Goal: Task Accomplishment & Management: Use online tool/utility

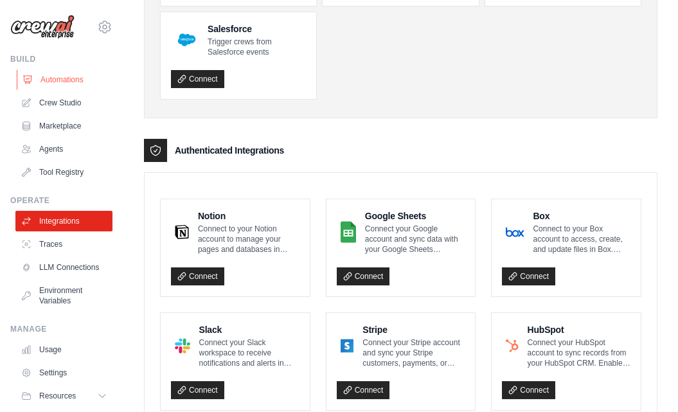
click at [49, 84] on link "Automations" at bounding box center [65, 79] width 97 height 21
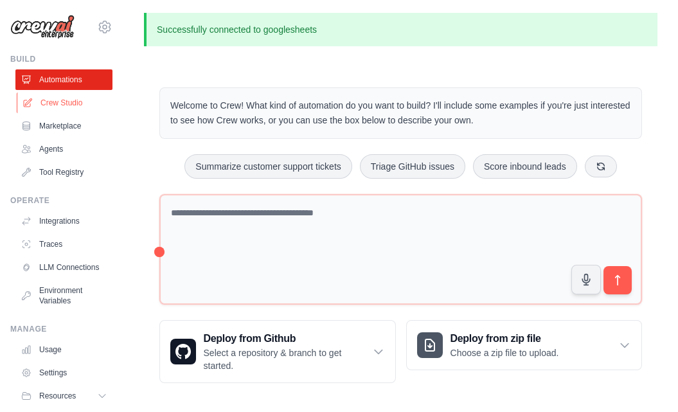
click at [41, 97] on link "Crew Studio" at bounding box center [65, 103] width 97 height 21
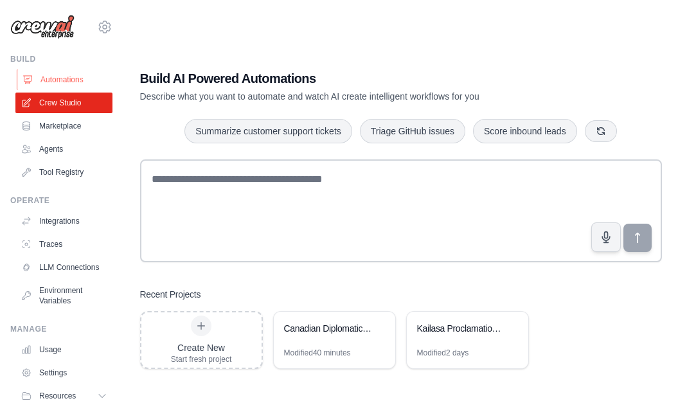
click at [56, 80] on link "Automations" at bounding box center [65, 79] width 97 height 21
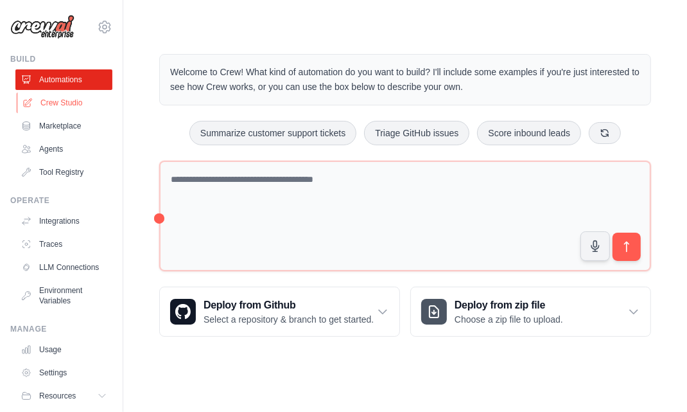
click at [72, 103] on link "Crew Studio" at bounding box center [65, 103] width 97 height 21
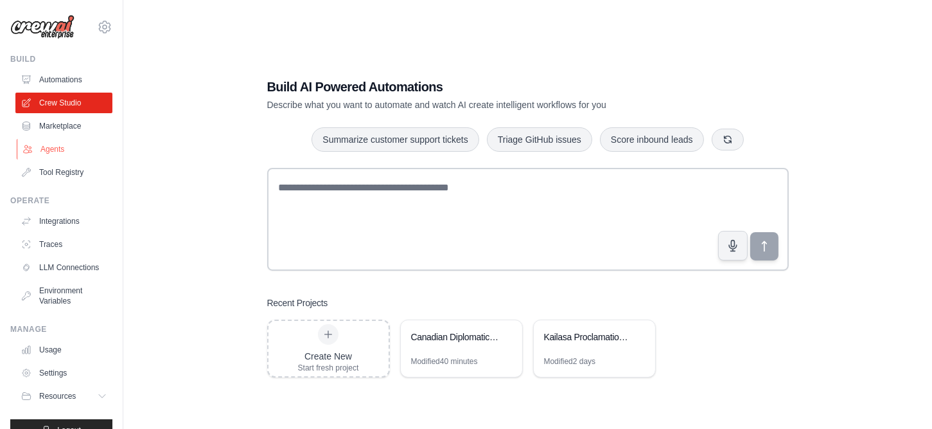
click at [62, 147] on link "Agents" at bounding box center [65, 149] width 97 height 21
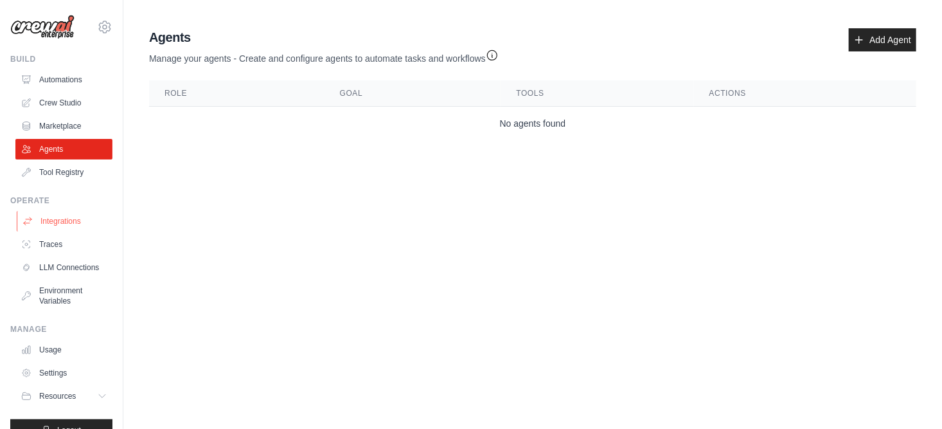
click at [78, 222] on link "Integrations" at bounding box center [65, 221] width 97 height 21
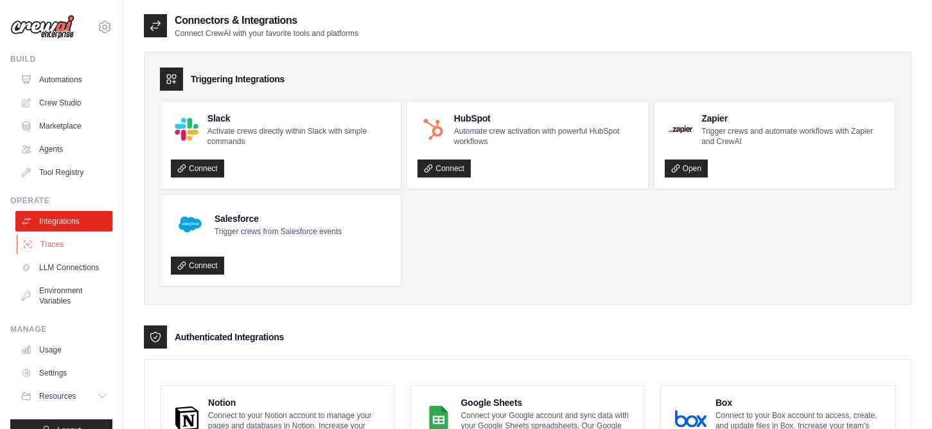
click at [64, 252] on link "Traces" at bounding box center [65, 244] width 97 height 21
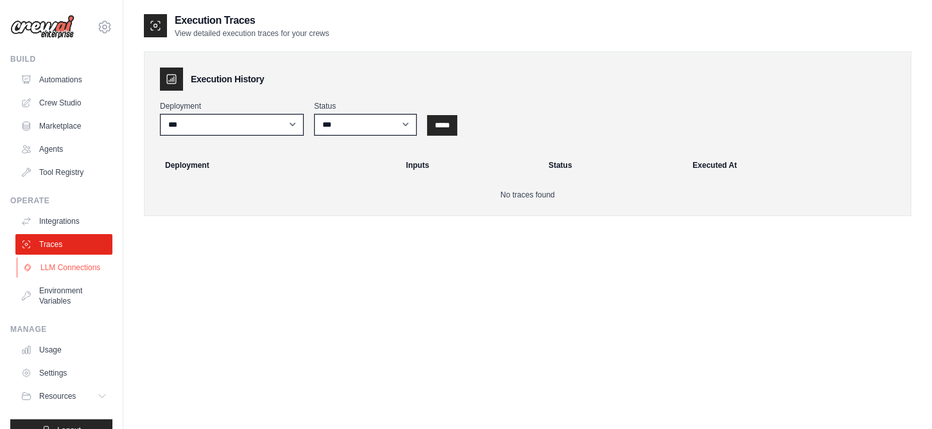
click at [55, 267] on link "LLM Connections" at bounding box center [65, 267] width 97 height 21
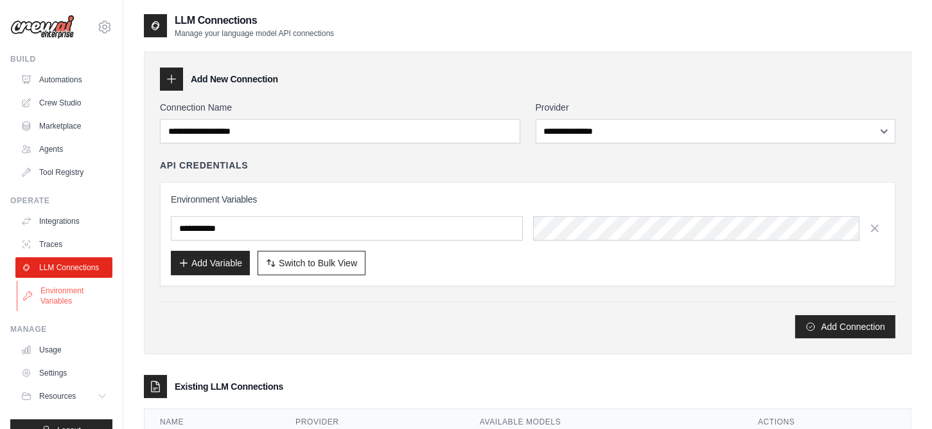
click at [65, 310] on link "Environment Variables" at bounding box center [65, 295] width 97 height 31
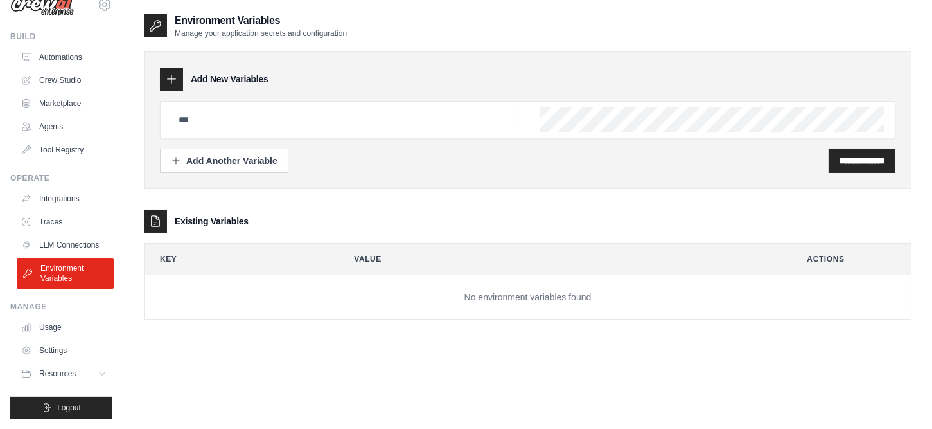
scroll to position [31, 0]
click at [59, 320] on link "Usage" at bounding box center [65, 327] width 97 height 21
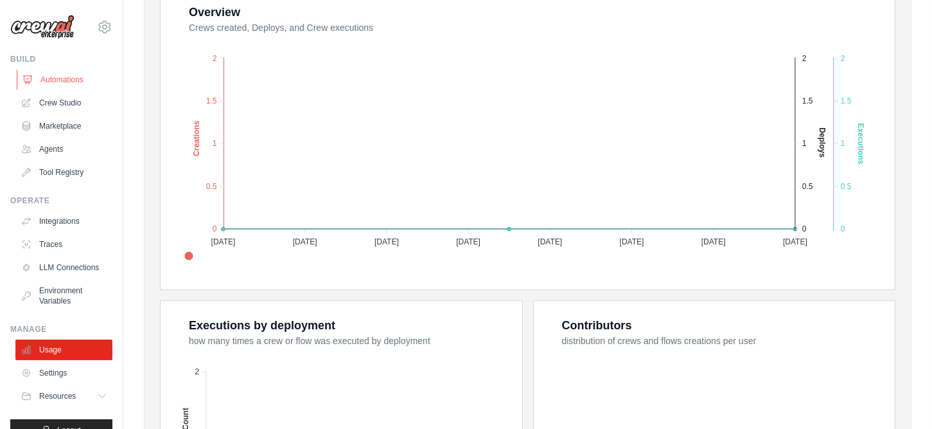
click at [58, 83] on link "Automations" at bounding box center [65, 79] width 97 height 21
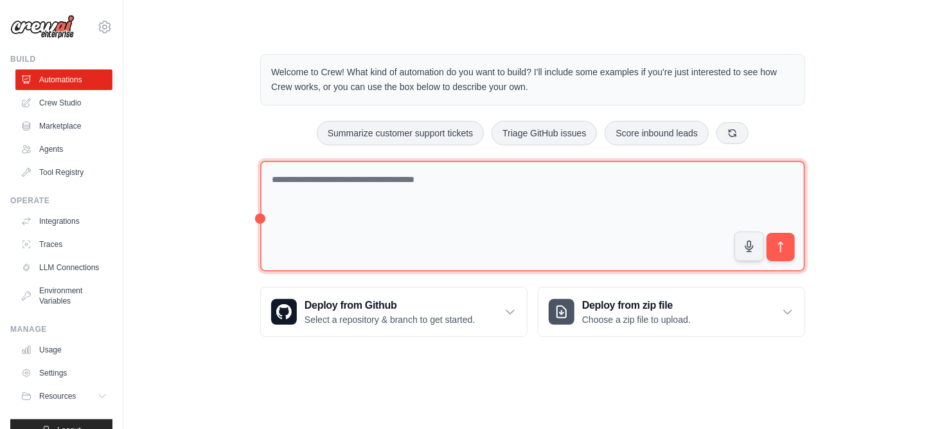
click at [367, 179] on textarea at bounding box center [532, 216] width 545 height 111
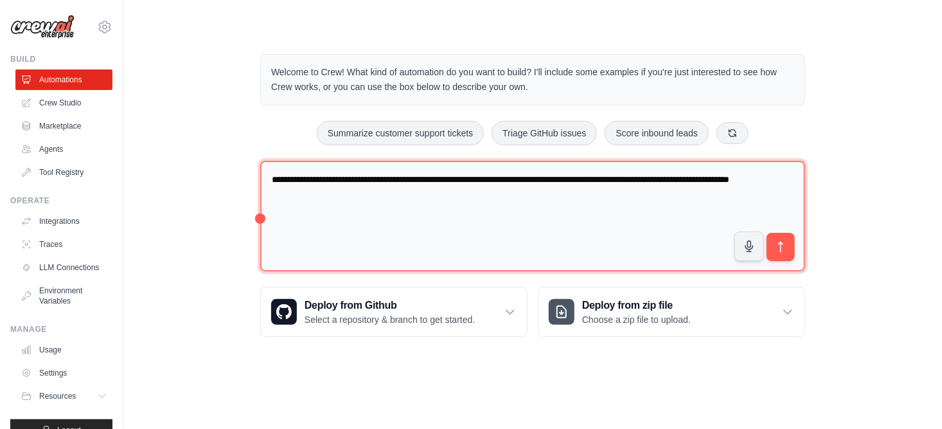
type textarea "**********"
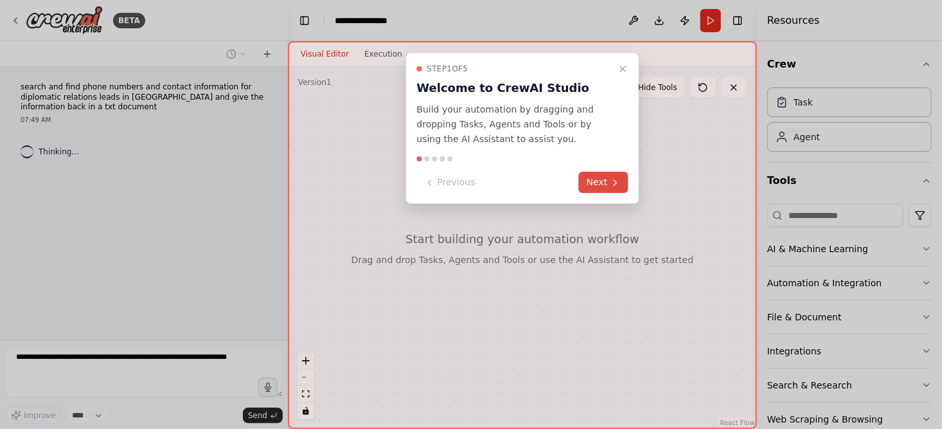
click at [605, 190] on button "Next" at bounding box center [603, 182] width 49 height 21
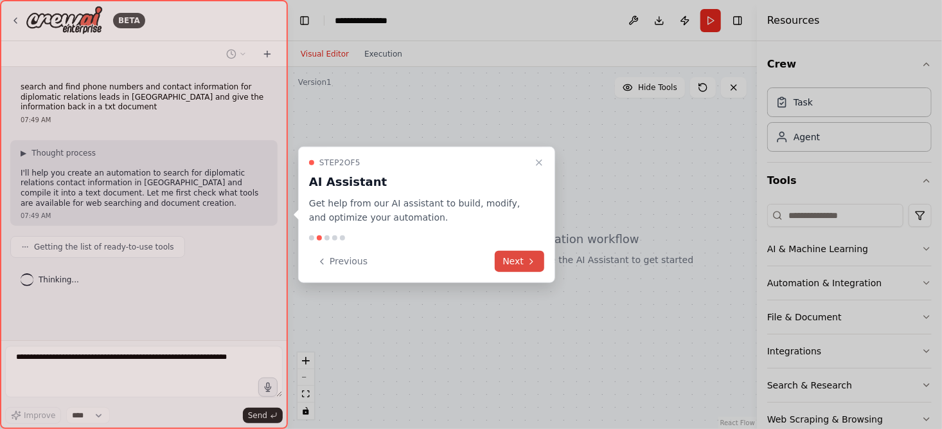
click at [524, 263] on button "Next" at bounding box center [519, 261] width 49 height 21
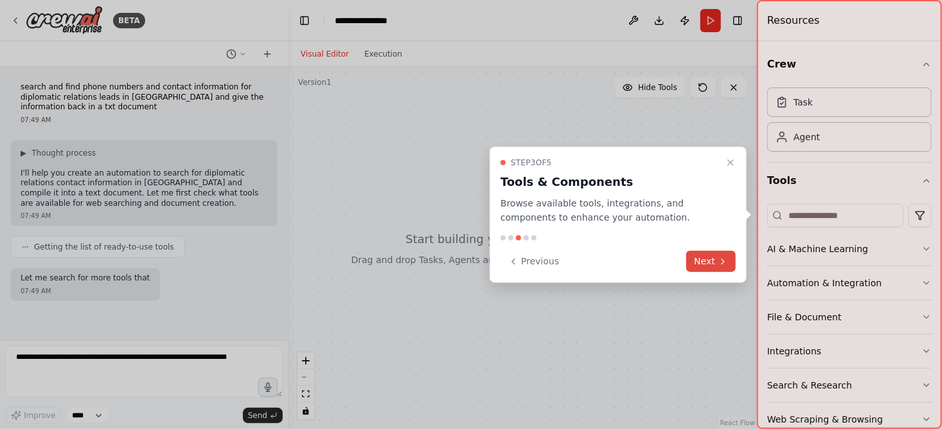
scroll to position [44, 0]
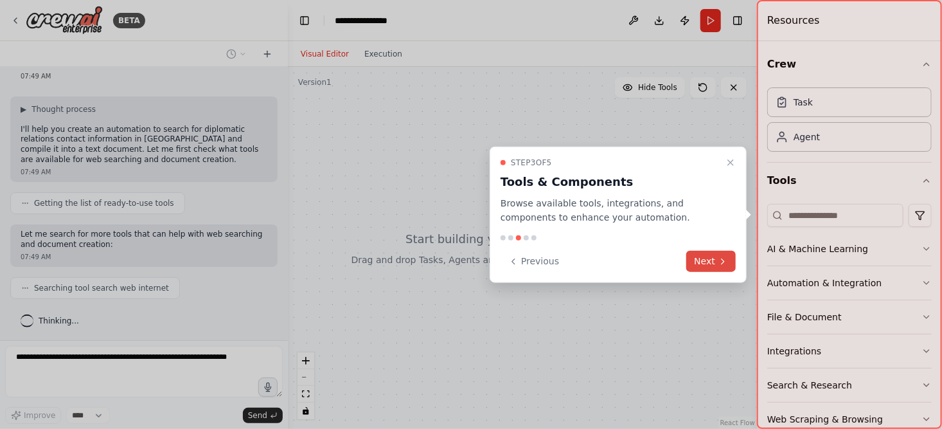
click at [714, 254] on button "Next" at bounding box center [710, 261] width 49 height 21
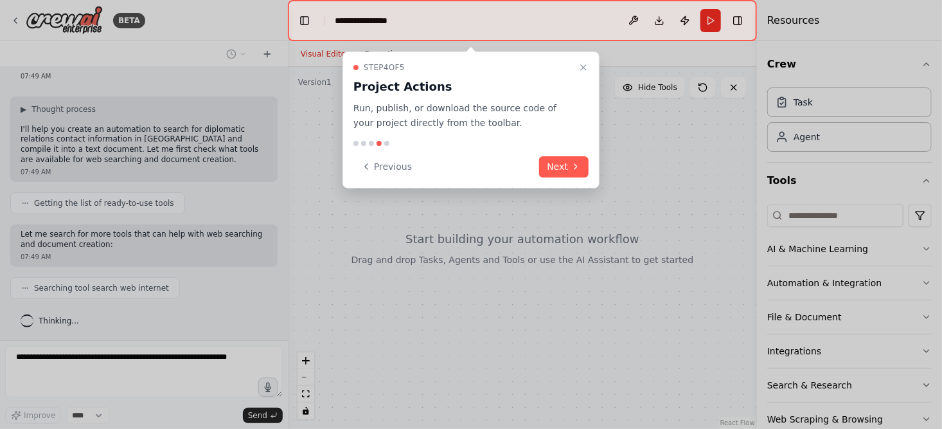
scroll to position [76, 0]
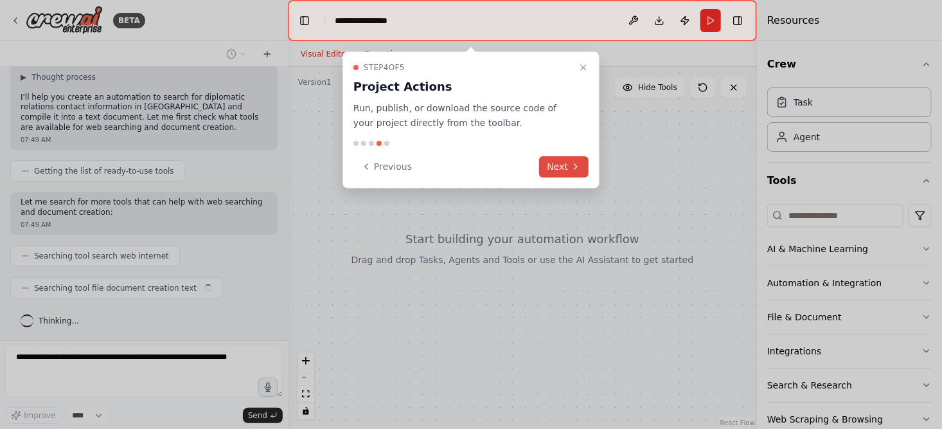
click at [566, 164] on button "Next" at bounding box center [563, 166] width 49 height 21
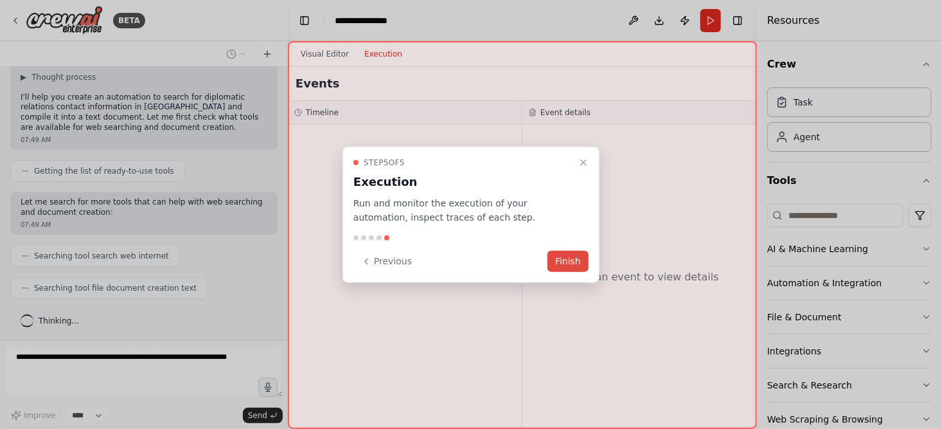
scroll to position [107, 0]
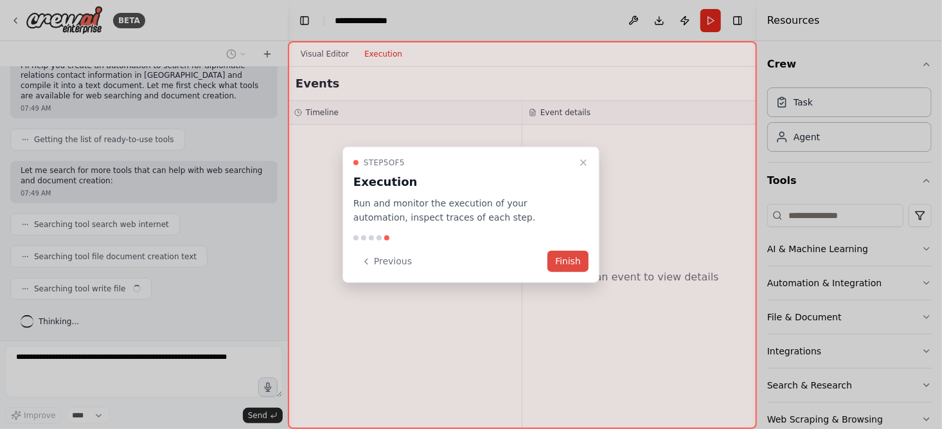
click at [567, 261] on button "Finish" at bounding box center [567, 261] width 41 height 21
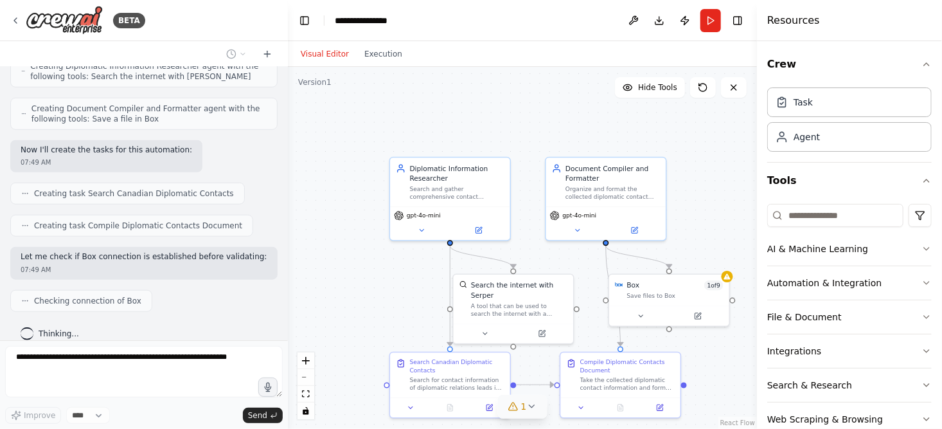
scroll to position [542, 0]
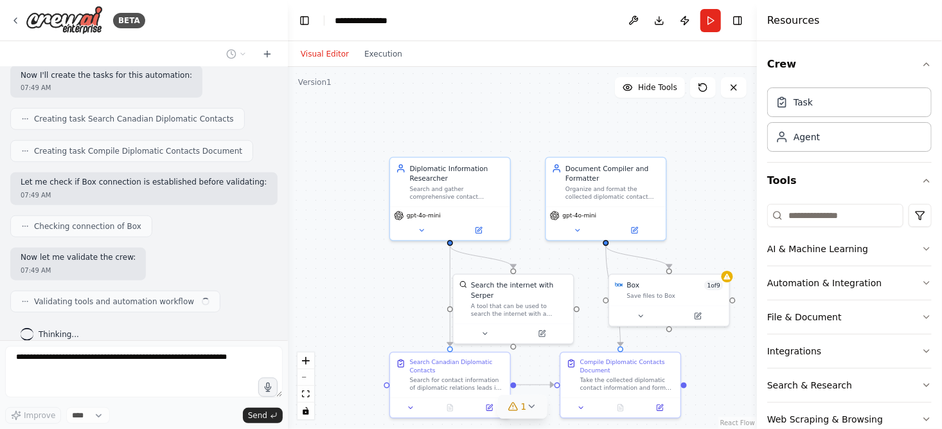
click at [529, 405] on icon at bounding box center [531, 406] width 10 height 10
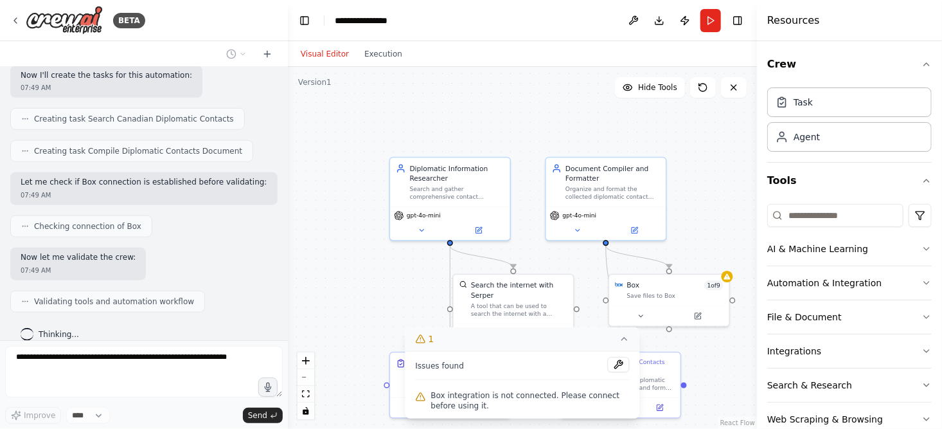
click at [621, 344] on icon at bounding box center [624, 338] width 10 height 10
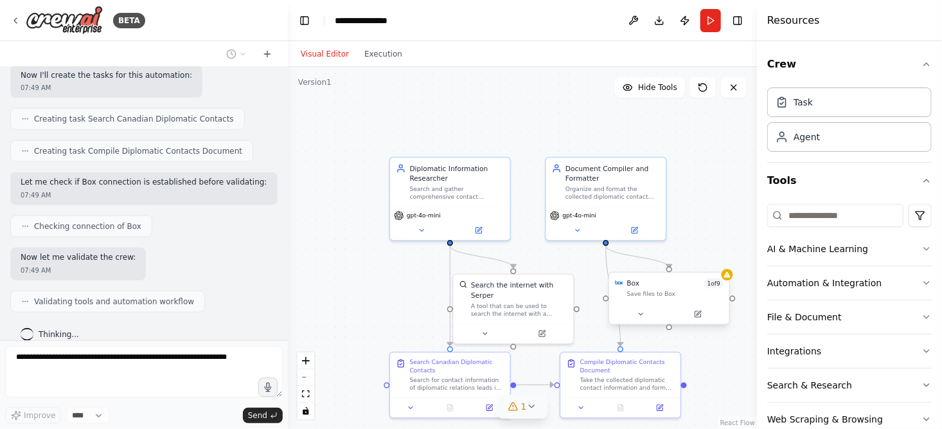
click at [644, 295] on div "Save files to Box" at bounding box center [675, 294] width 96 height 8
click at [642, 319] on button at bounding box center [640, 314] width 55 height 12
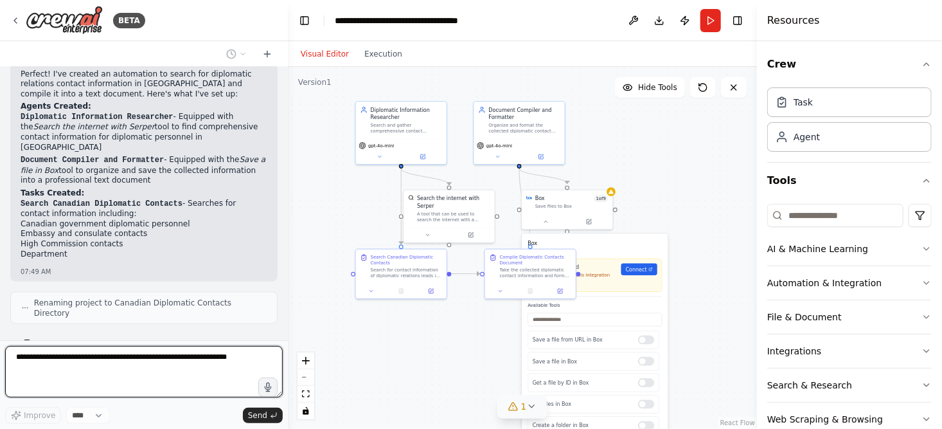
drag, startPoint x: 724, startPoint y: 249, endPoint x: 602, endPoint y: 136, distance: 166.8
click at [602, 136] on div ".deletable-edge-delete-btn { width: 20px; height: 20px; border: 0px solid #ffff…" at bounding box center [522, 248] width 469 height 362
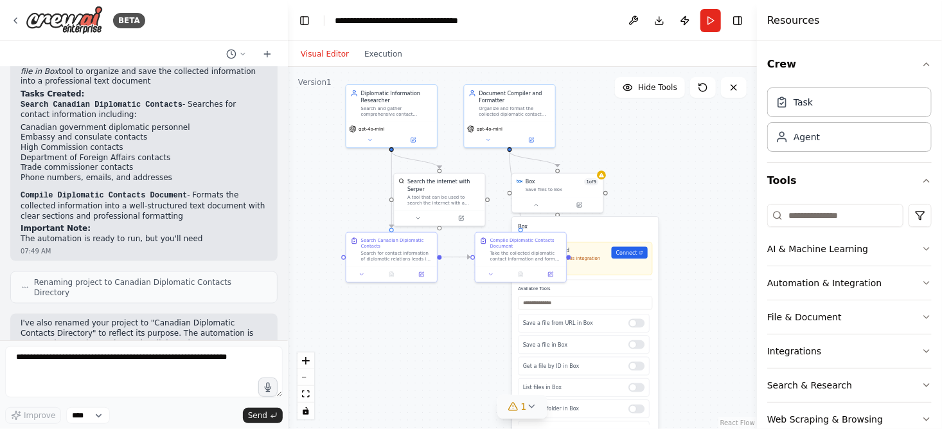
click at [704, 265] on div ".deletable-edge-delete-btn { width: 20px; height: 20px; border: 0px solid #ffff…" at bounding box center [522, 248] width 469 height 362
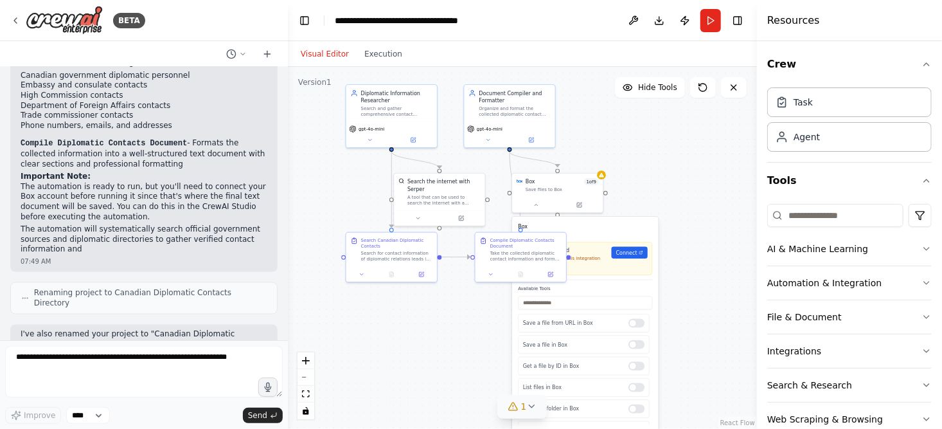
scroll to position [961, 0]
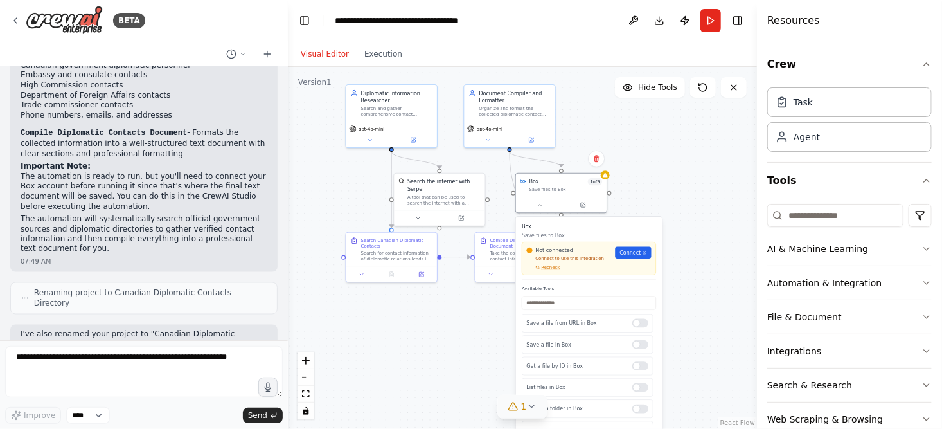
click at [621, 258] on div "Not connected Connect to use this integration Recheck Connect" at bounding box center [589, 259] width 125 height 24
click at [636, 252] on span "Connect" at bounding box center [629, 252] width 21 height 7
click at [677, 164] on div ".deletable-edge-delete-btn { width: 20px; height: 20px; border: 0px solid #ffff…" at bounding box center [522, 248] width 469 height 362
click at [665, 150] on div ".deletable-edge-delete-btn { width: 20px; height: 20px; border: 0px solid #ffff…" at bounding box center [522, 248] width 469 height 362
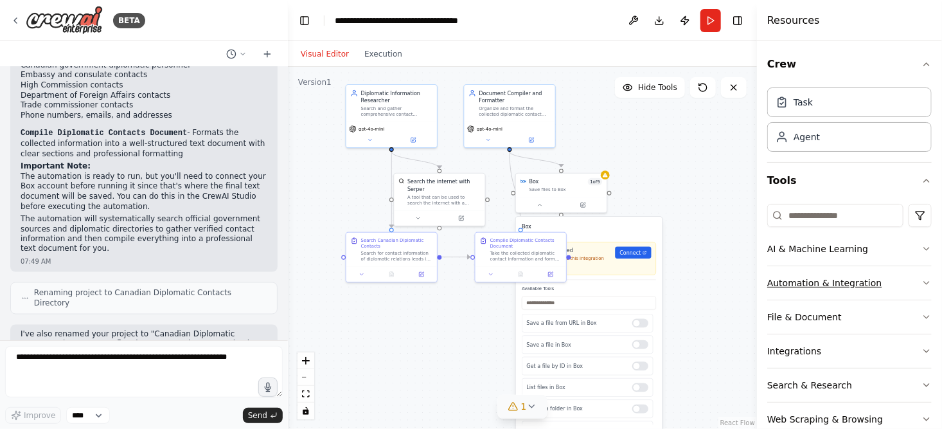
click at [793, 283] on button "Automation & Integration" at bounding box center [849, 282] width 164 height 33
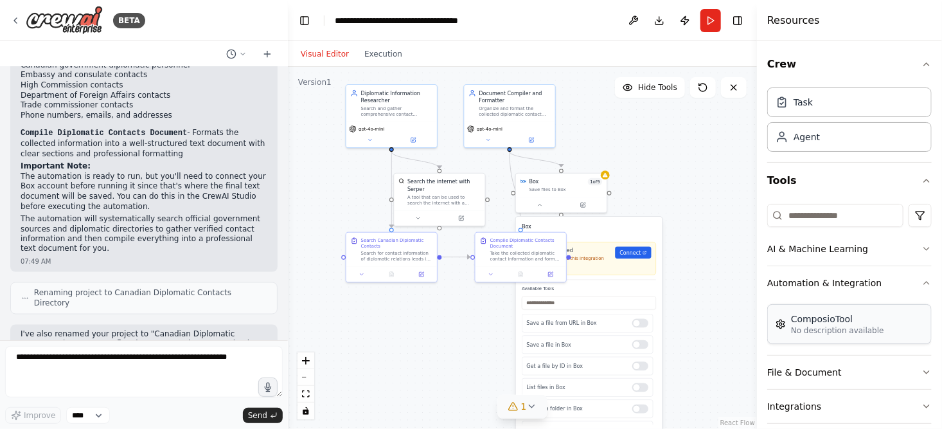
click at [806, 330] on p "No description available" at bounding box center [837, 330] width 93 height 10
click at [851, 319] on div "ComposioTool" at bounding box center [837, 318] width 93 height 13
click at [707, 195] on div ".deletable-edge-delete-btn { width: 20px; height: 20px; border: 0px solid #ffff…" at bounding box center [522, 248] width 469 height 362
click at [696, 168] on div ".deletable-edge-delete-btn { width: 20px; height: 20px; border: 0px solid #ffff…" at bounding box center [522, 248] width 469 height 362
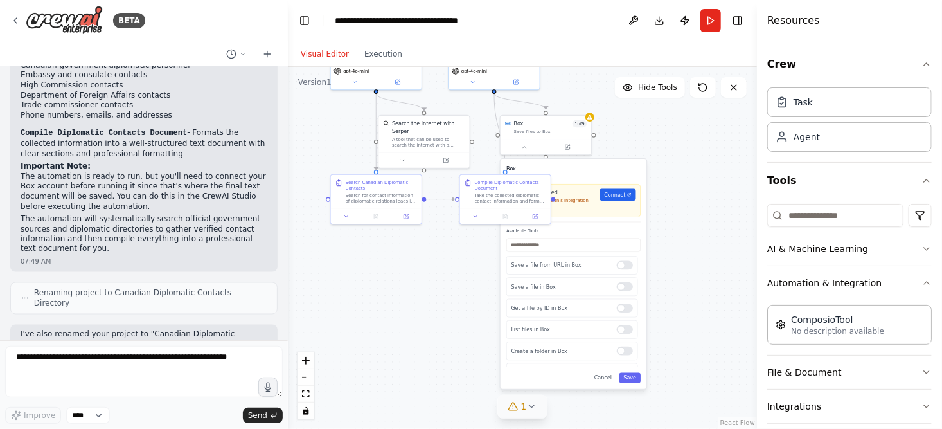
drag, startPoint x: 701, startPoint y: 258, endPoint x: 680, endPoint y: 177, distance: 83.7
click at [680, 177] on div ".deletable-edge-delete-btn { width: 20px; height: 20px; border: 0px solid #ffff…" at bounding box center [522, 248] width 469 height 362
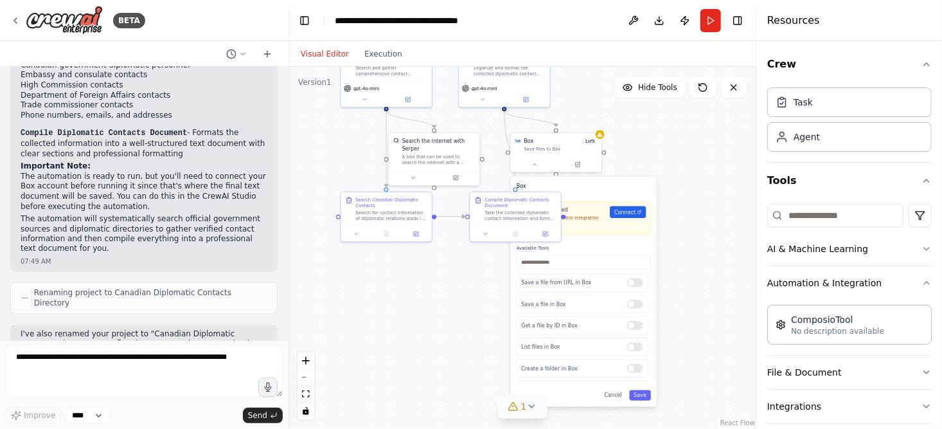
drag, startPoint x: 682, startPoint y: 150, endPoint x: 694, endPoint y: 193, distance: 44.7
click at [694, 193] on div ".deletable-edge-delete-btn { width: 20px; height: 20px; border: 0px solid #ffff…" at bounding box center [522, 248] width 469 height 362
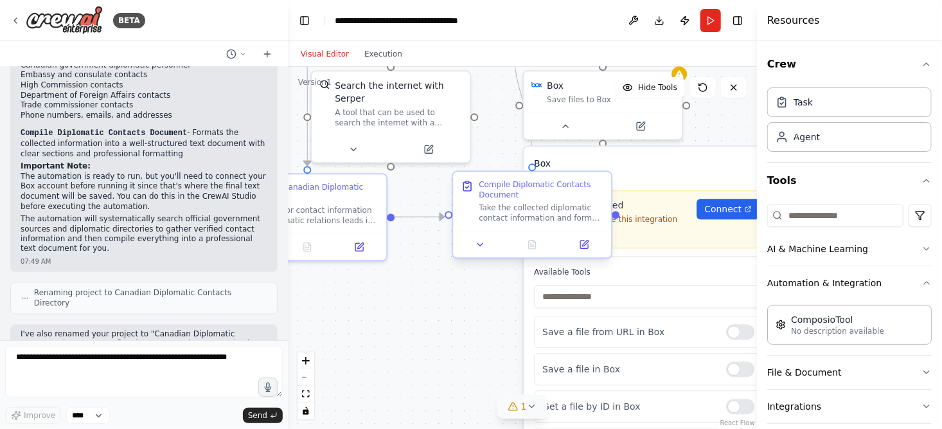
click at [509, 207] on div "Take the collected diplomatic contact information and format it into a professi…" at bounding box center [541, 212] width 125 height 21
click at [480, 248] on icon at bounding box center [480, 244] width 10 height 10
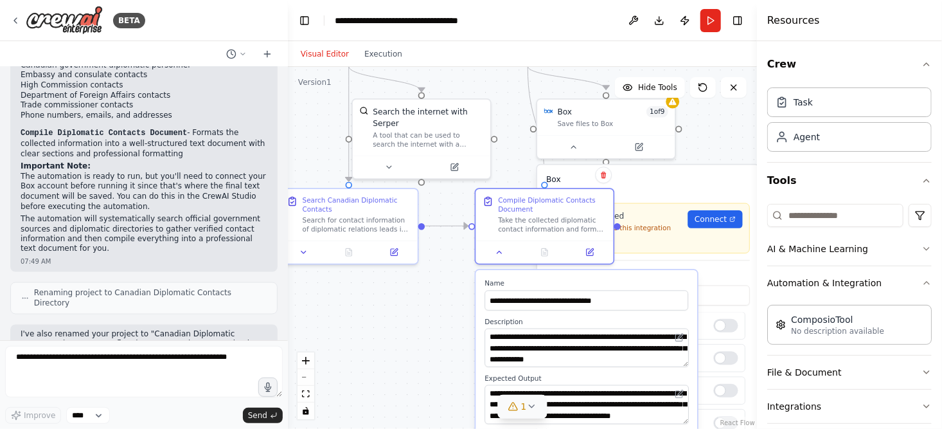
scroll to position [128, 0]
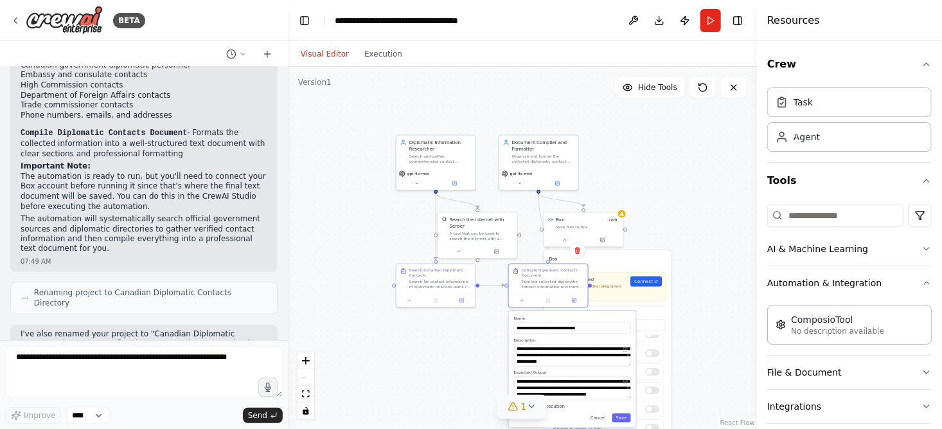
click at [468, 352] on div ".deletable-edge-delete-btn { width: 20px; height: 20px; border: 0px solid #ffff…" at bounding box center [522, 248] width 469 height 362
click at [684, 158] on div ".deletable-edge-delete-btn { width: 20px; height: 20px; border: 0px solid #ffff…" at bounding box center [522, 248] width 469 height 362
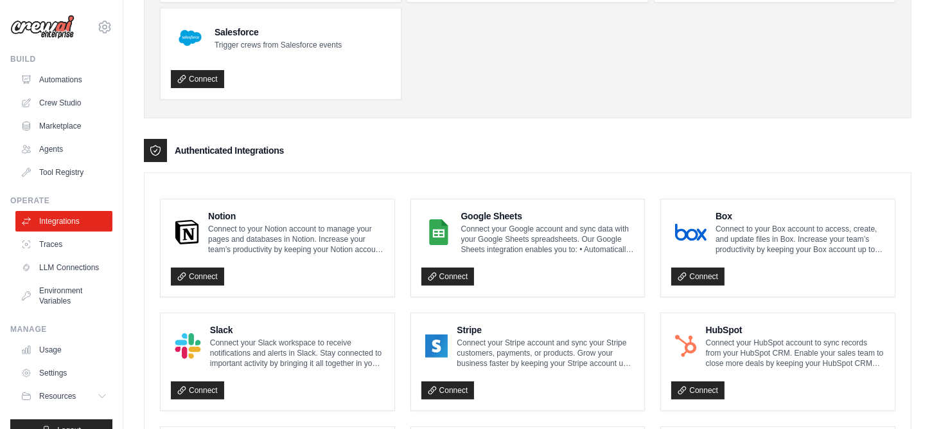
scroll to position [193, 0]
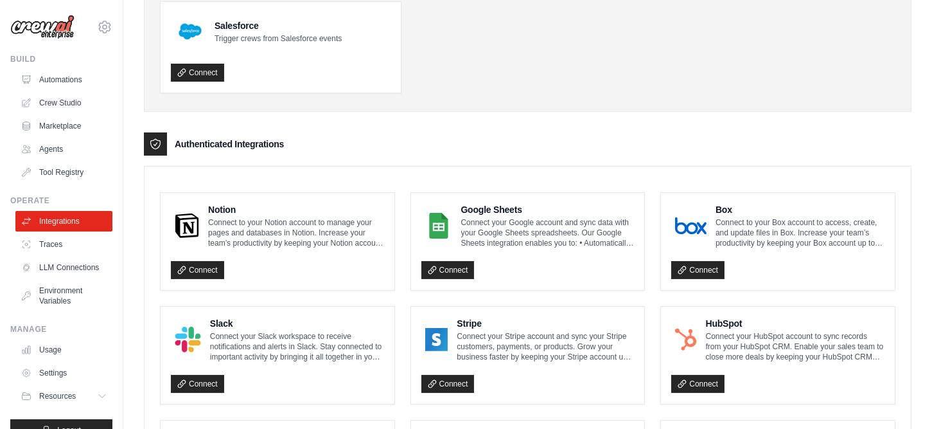
click at [578, 62] on ul "Slack Activate crews directly within Slack with simple commands Connect HubSpot…" at bounding box center [528, 0] width 736 height 185
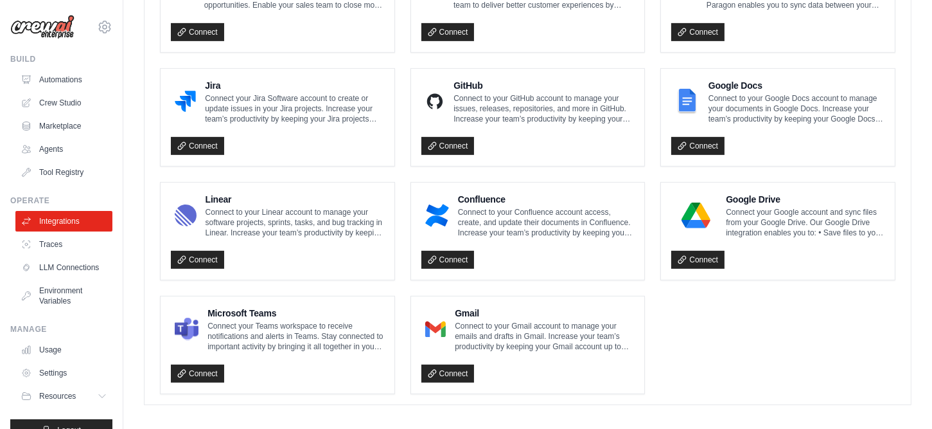
scroll to position [772, 0]
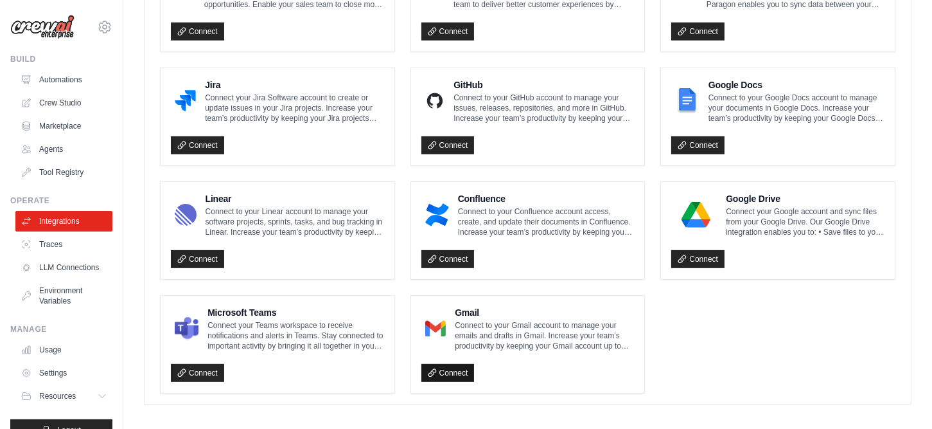
click at [457, 366] on link "Connect" at bounding box center [447, 373] width 53 height 18
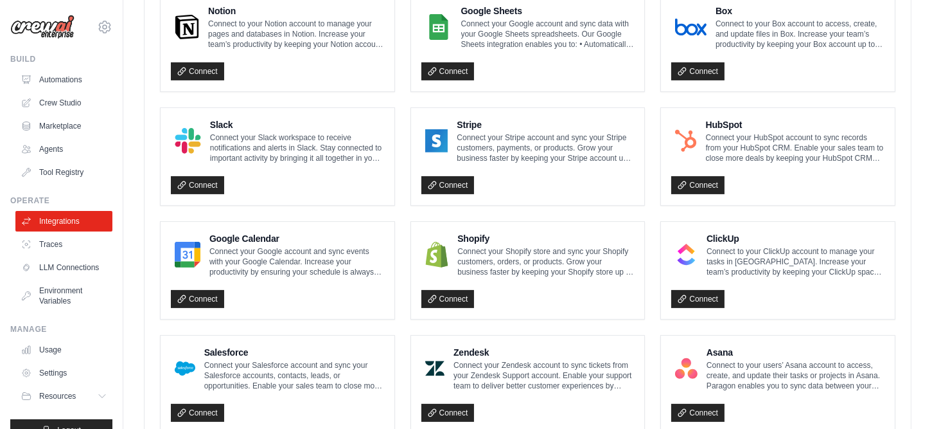
scroll to position [387, 0]
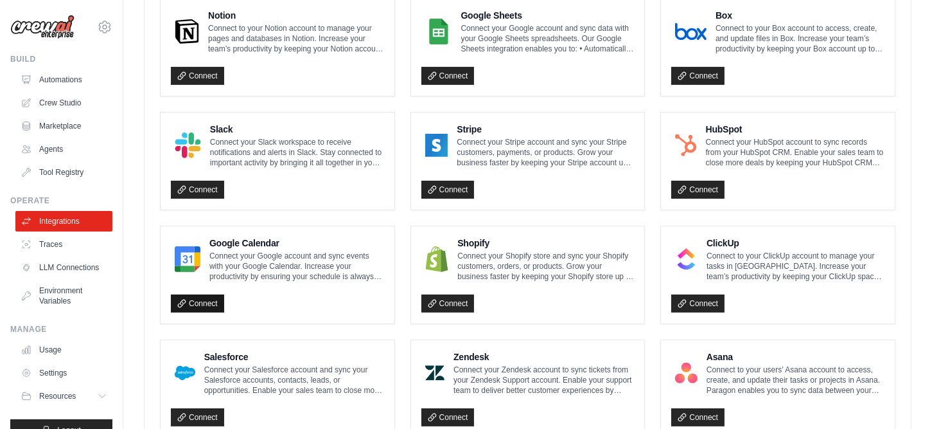
click at [193, 299] on link "Connect" at bounding box center [197, 303] width 53 height 18
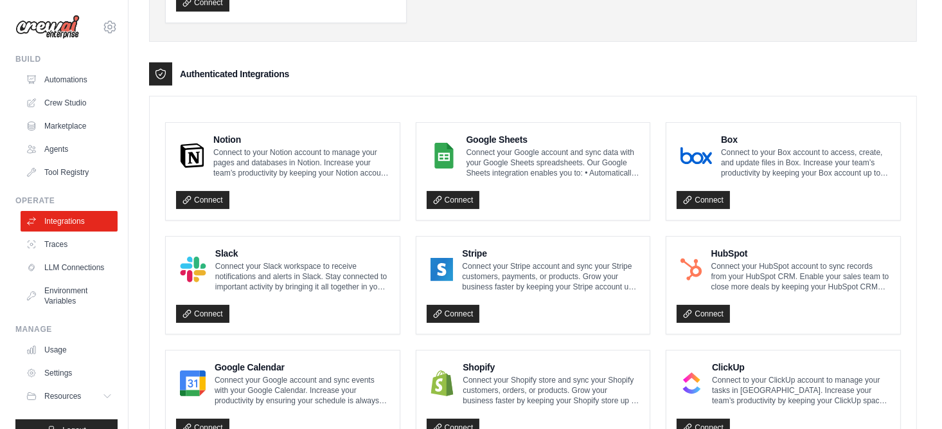
scroll to position [258, 0]
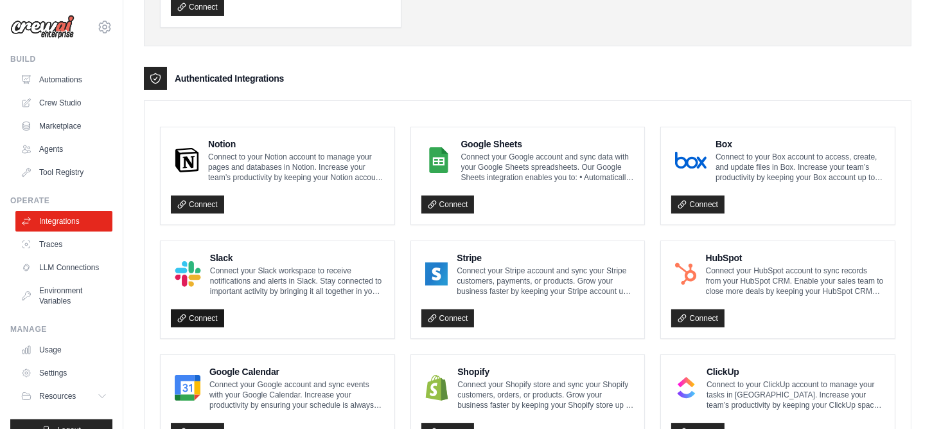
click at [191, 318] on link "Connect" at bounding box center [197, 318] width 53 height 18
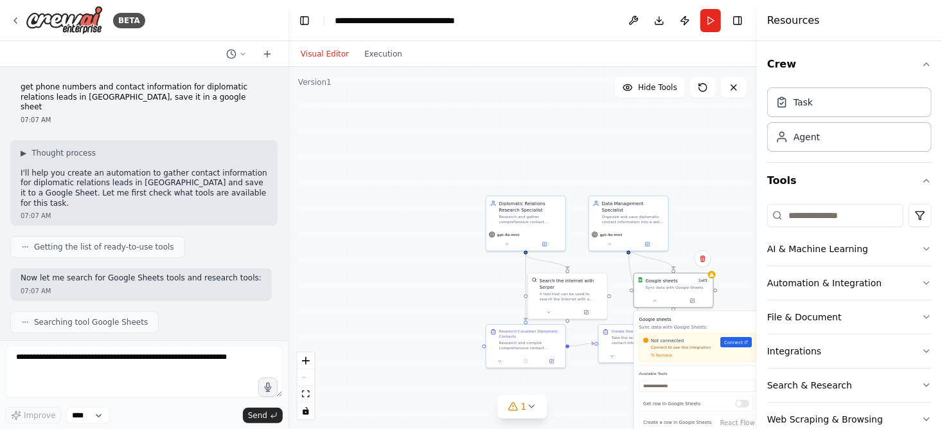
scroll to position [844, 0]
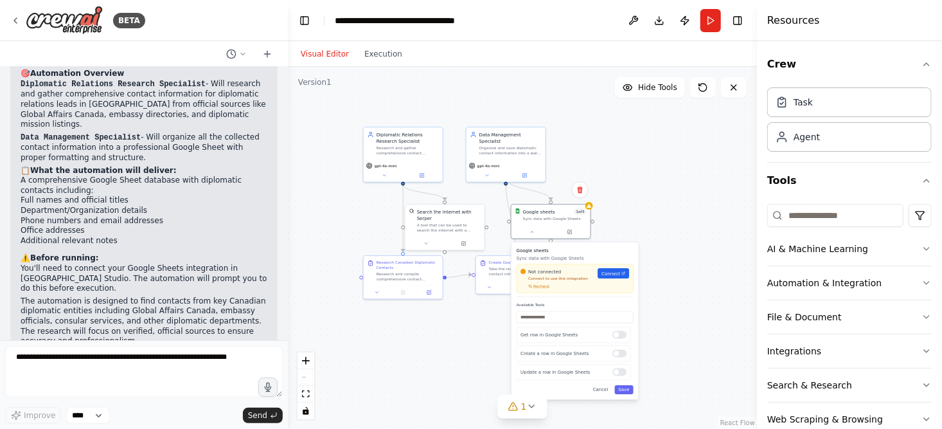
drag, startPoint x: 427, startPoint y: 159, endPoint x: 323, endPoint y: 94, distance: 122.1
click at [303, 89] on div ".deletable-edge-delete-btn { width: 20px; height: 20px; border: 0px solid #ffff…" at bounding box center [522, 248] width 469 height 362
click at [655, 173] on div ".deletable-edge-delete-btn { width: 20px; height: 20px; border: 0px solid #ffff…" at bounding box center [522, 248] width 469 height 362
click at [673, 234] on div ".deletable-edge-delete-btn { width: 20px; height: 20px; border: 0px solid #ffff…" at bounding box center [522, 248] width 469 height 362
drag, startPoint x: 67, startPoint y: 234, endPoint x: 154, endPoint y: 229, distance: 87.5
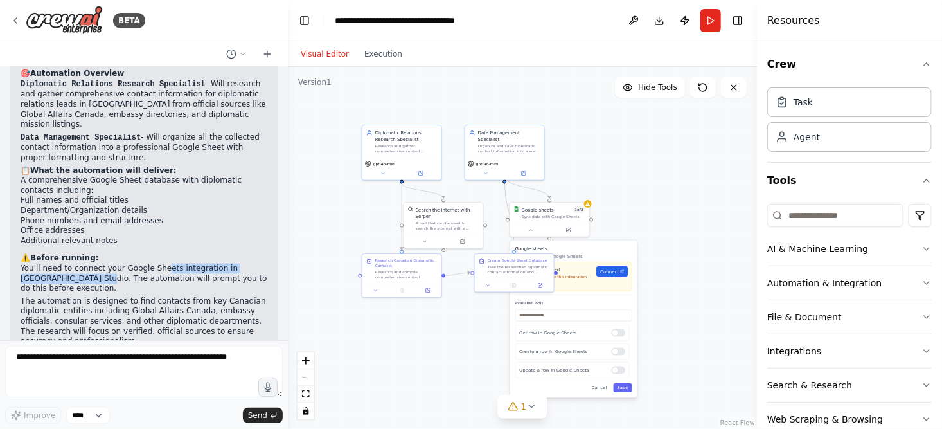
click at [154, 263] on p "You'll need to connect your Google Sheets integration in CrewAI Studio. The aut…" at bounding box center [144, 278] width 247 height 30
click at [128, 296] on p "The automation is designed to find contacts from key Canadian diplomatic entiti…" at bounding box center [144, 321] width 247 height 50
